Goal: Transaction & Acquisition: Subscribe to service/newsletter

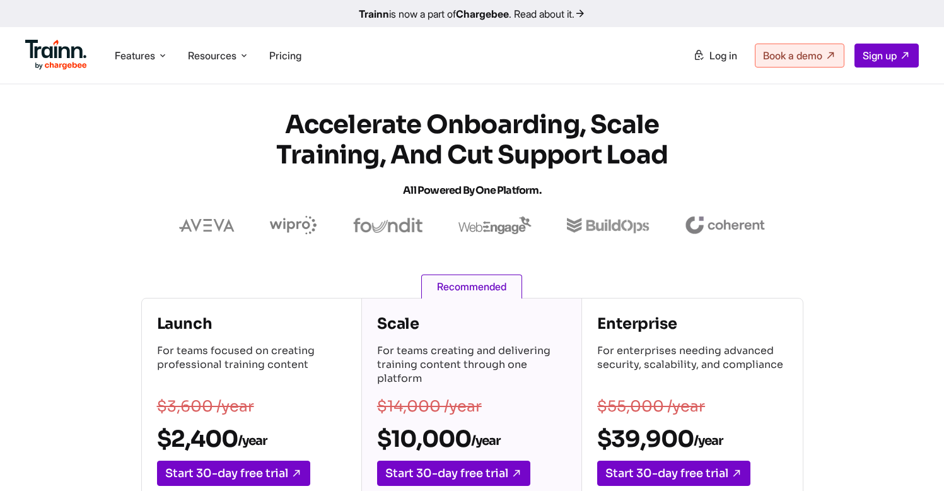
click at [68, 62] on img at bounding box center [56, 55] width 62 height 30
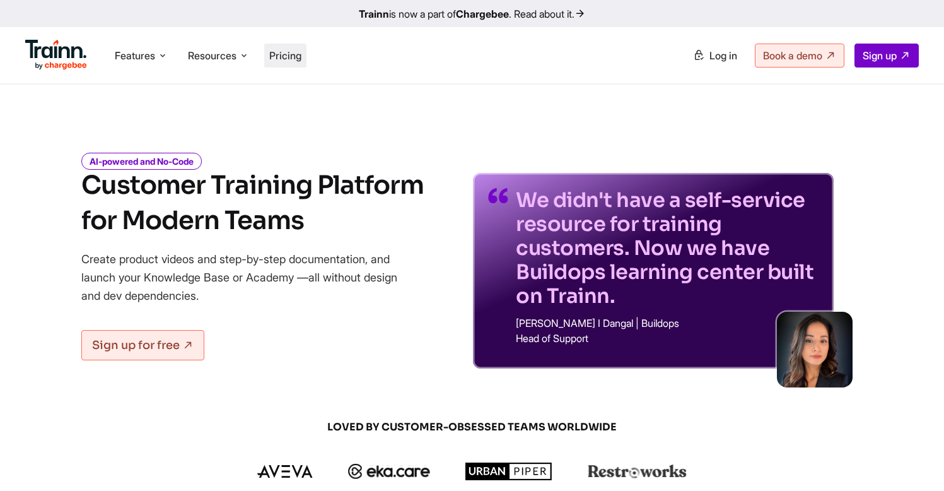
click at [299, 64] on li "Pricing" at bounding box center [285, 56] width 42 height 24
click at [271, 53] on li "Pricing" at bounding box center [285, 56] width 42 height 24
click at [300, 56] on span "Pricing" at bounding box center [285, 55] width 32 height 13
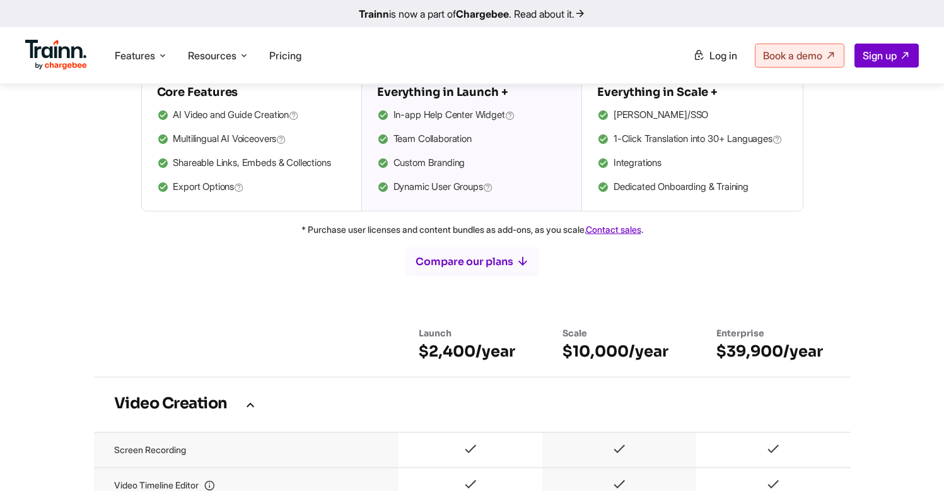
scroll to position [510, 0]
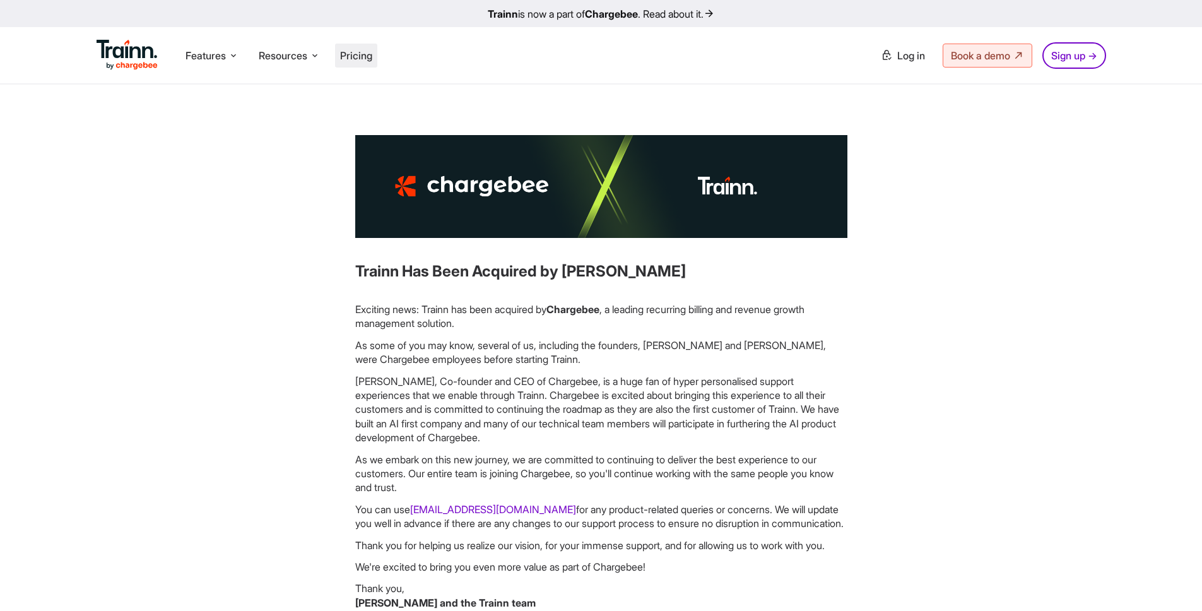
click at [361, 55] on span "Pricing" at bounding box center [356, 55] width 32 height 13
